Goal: Find specific page/section: Find specific page/section

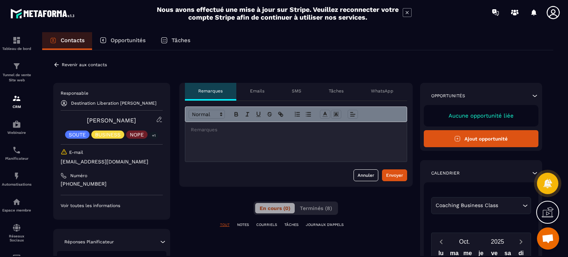
scroll to position [98, 0]
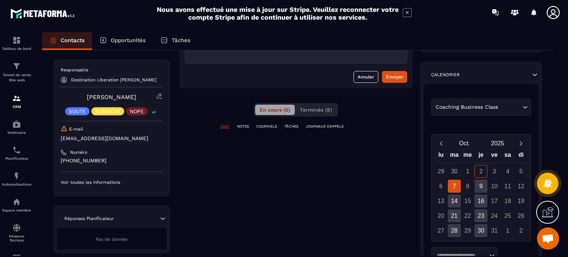
click at [476, 104] on div "Coaching Business Class" at bounding box center [477, 107] width 88 height 8
click at [476, 104] on input "Search for option" at bounding box center [477, 107] width 87 height 7
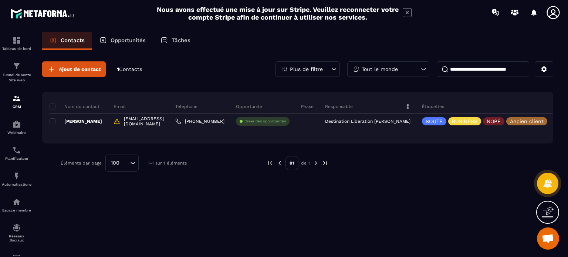
click at [551, 119] on icon at bounding box center [553, 121] width 5 height 5
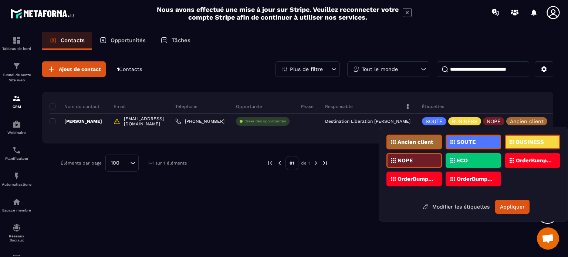
click at [537, 143] on p "BUSINESS" at bounding box center [530, 141] width 28 height 5
click at [515, 206] on button "Appliquer" at bounding box center [512, 207] width 34 height 14
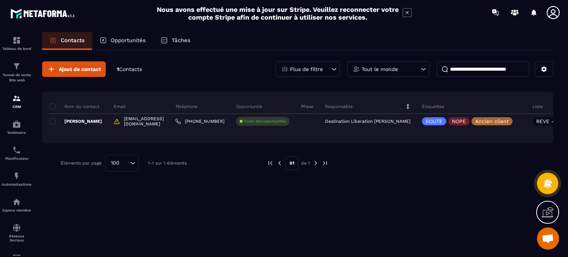
click at [332, 186] on div "Ajout de contact 1 Contacts Plus de filtre Tout le monde Nom du contact Email T…" at bounding box center [297, 153] width 511 height 206
click at [77, 118] on p "[PERSON_NAME]" at bounding box center [76, 121] width 53 height 6
